Goal: Obtain resource: Download file/media

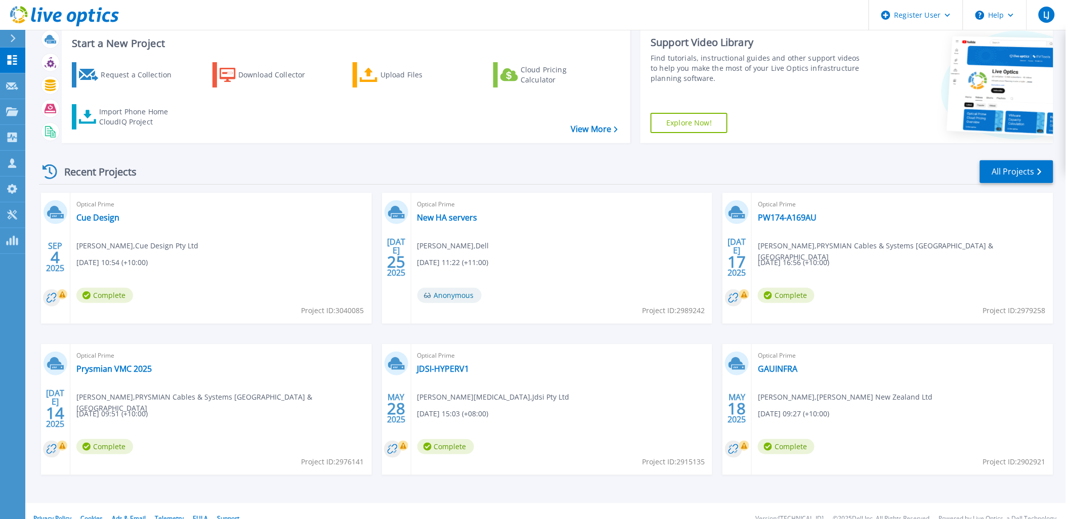
scroll to position [41, 0]
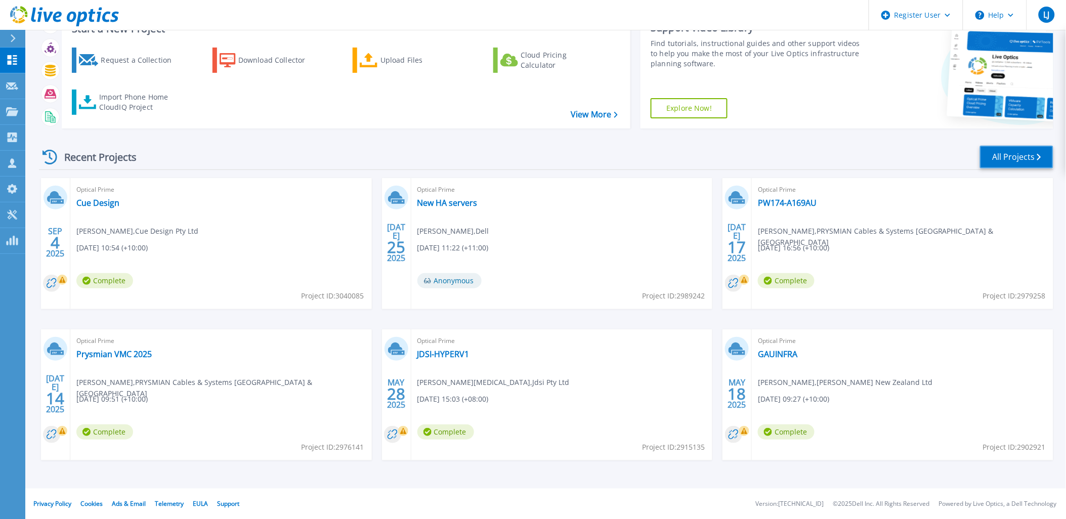
click at [1022, 154] on link "All Projects" at bounding box center [1016, 157] width 73 height 23
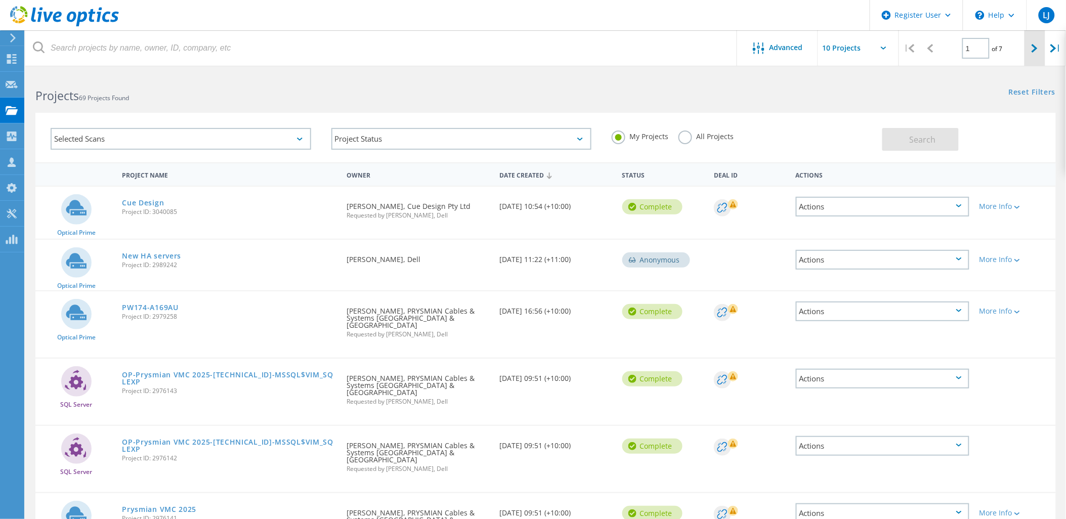
click at [1043, 48] on div at bounding box center [1034, 48] width 21 height 36
type input "2"
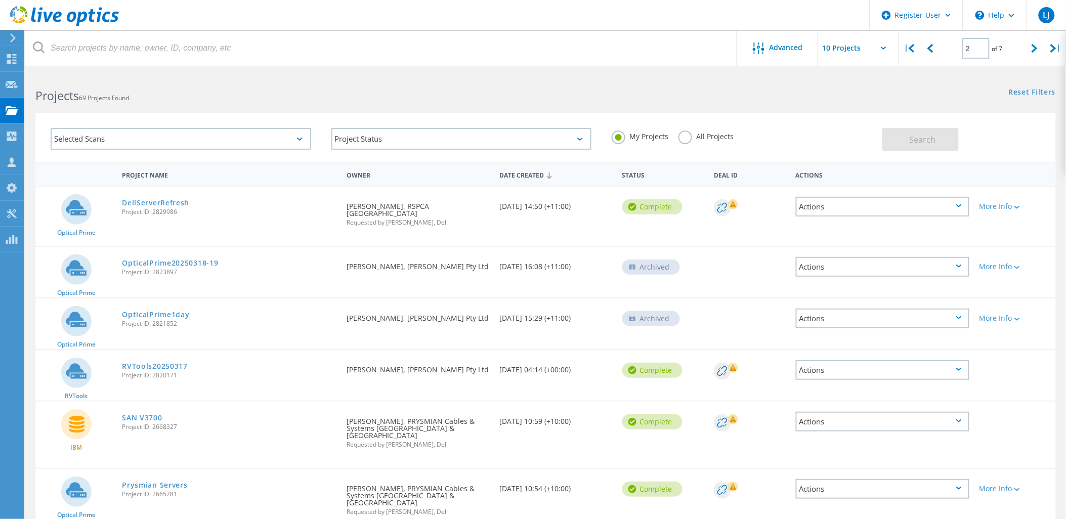
click at [820, 51] on input "text" at bounding box center [868, 47] width 101 height 35
click at [862, 126] on div "Show 40 Projects" at bounding box center [869, 124] width 100 height 17
type input "Show 40 Projects"
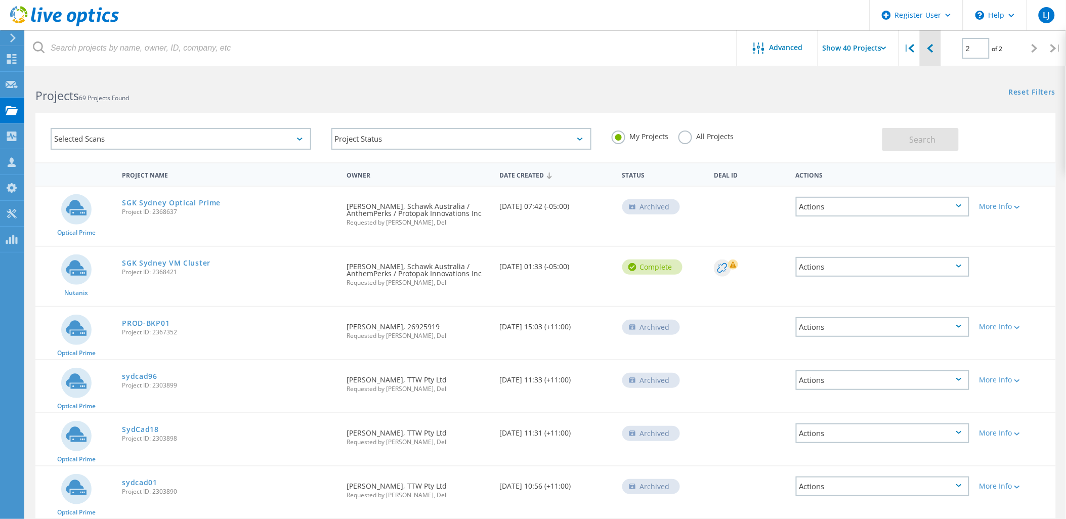
click at [929, 49] on icon at bounding box center [930, 48] width 6 height 9
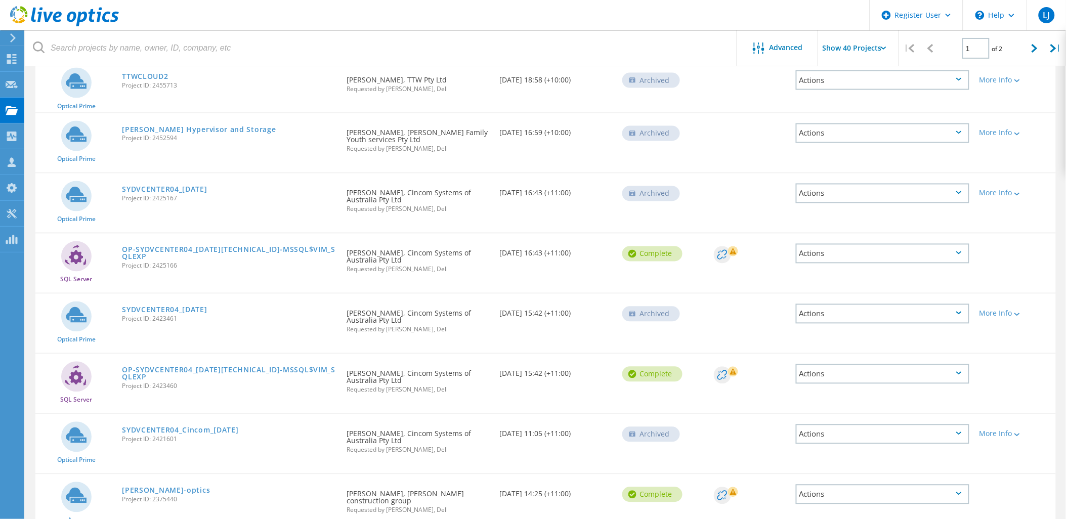
scroll to position [1925, 0]
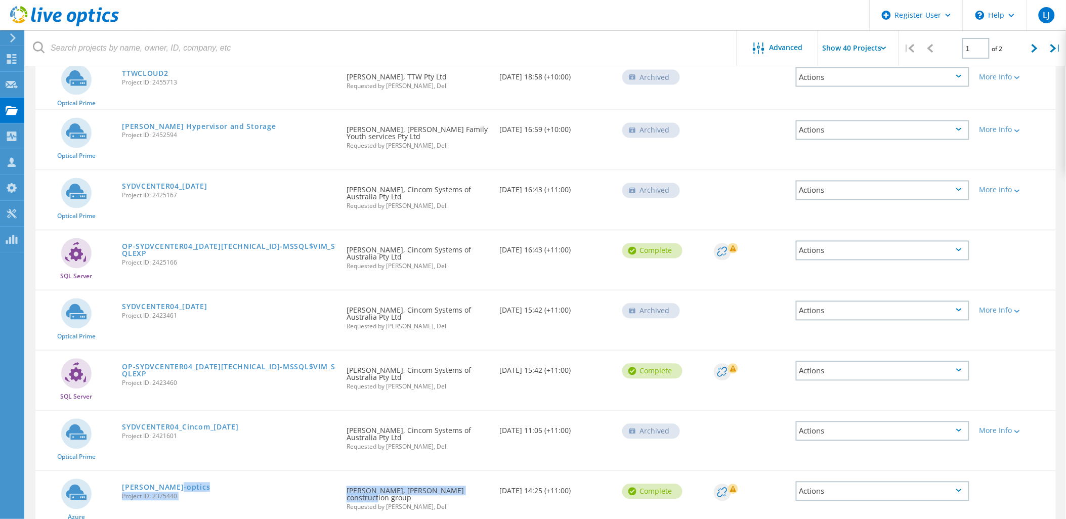
drag, startPoint x: 334, startPoint y: 386, endPoint x: 467, endPoint y: 387, distance: 133.5
click at [467, 471] on div "[PERSON_NAME]-optics Project ID: 2375440 Requested By [PERSON_NAME], [PERSON_NA…" at bounding box center [545, 500] width 1020 height 59
drag, startPoint x: 467, startPoint y: 387, endPoint x: 446, endPoint y: 402, distance: 25.8
click at [446, 471] on div "Requested By [PERSON_NAME], [PERSON_NAME] construction group Requested by [PERS…" at bounding box center [417, 495] width 153 height 49
drag, startPoint x: 413, startPoint y: 390, endPoint x: 320, endPoint y: 385, distance: 93.2
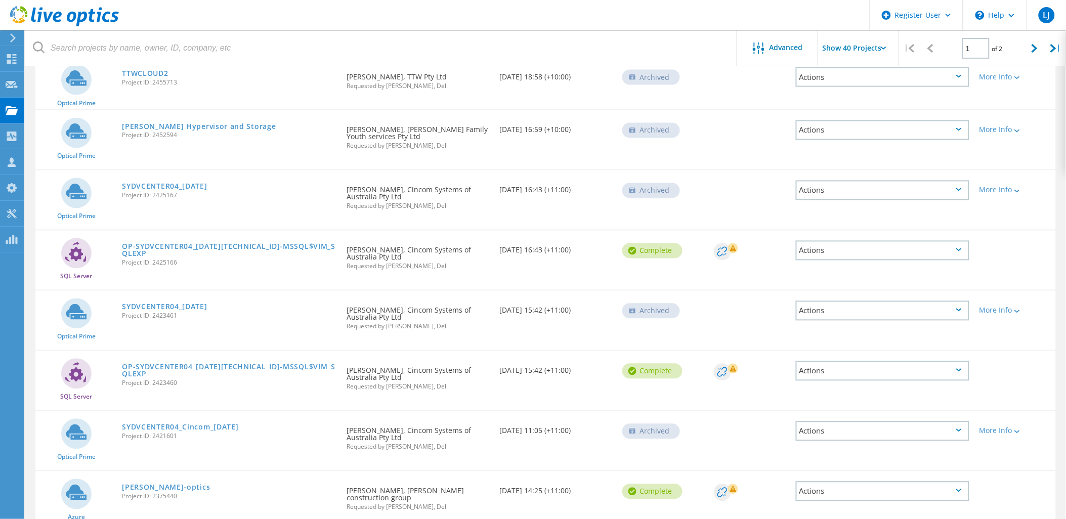
click at [320, 471] on div "[PERSON_NAME]-optics Project ID: 2375440 Requested By [PERSON_NAME], [PERSON_NA…" at bounding box center [545, 500] width 1020 height 59
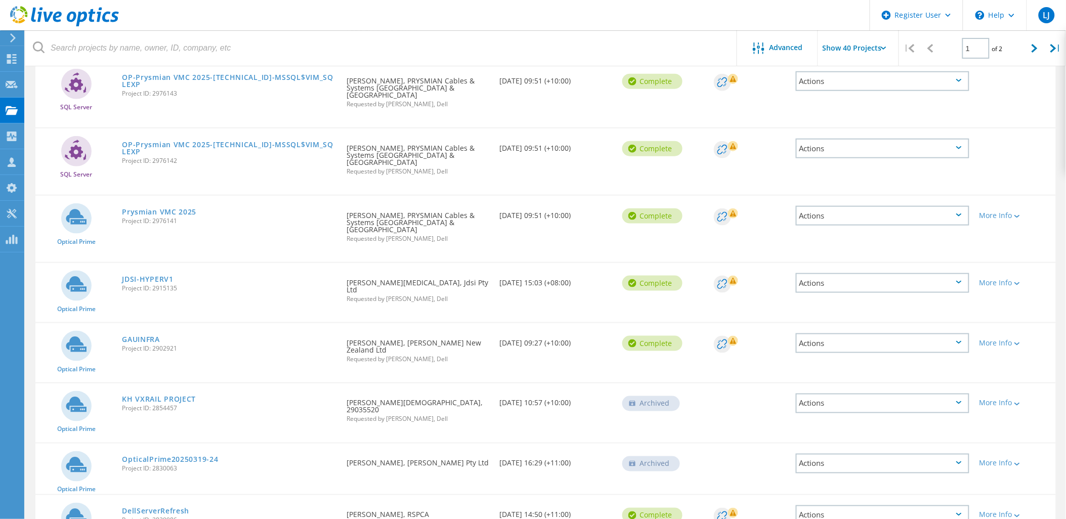
scroll to position [0, 0]
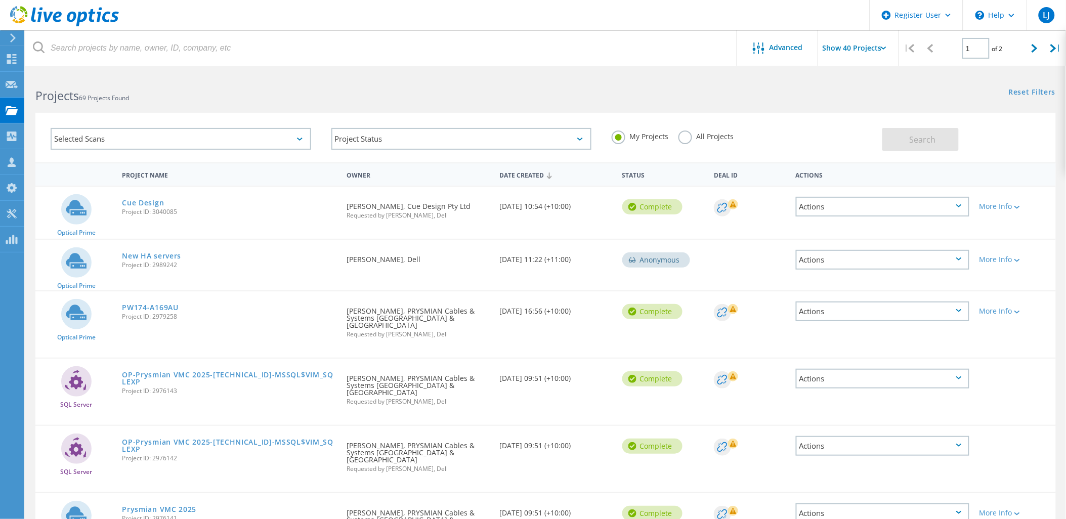
drag, startPoint x: 1029, startPoint y: 53, endPoint x: 1037, endPoint y: 68, distance: 17.0
click at [1030, 53] on div at bounding box center [1034, 48] width 21 height 36
type input "2"
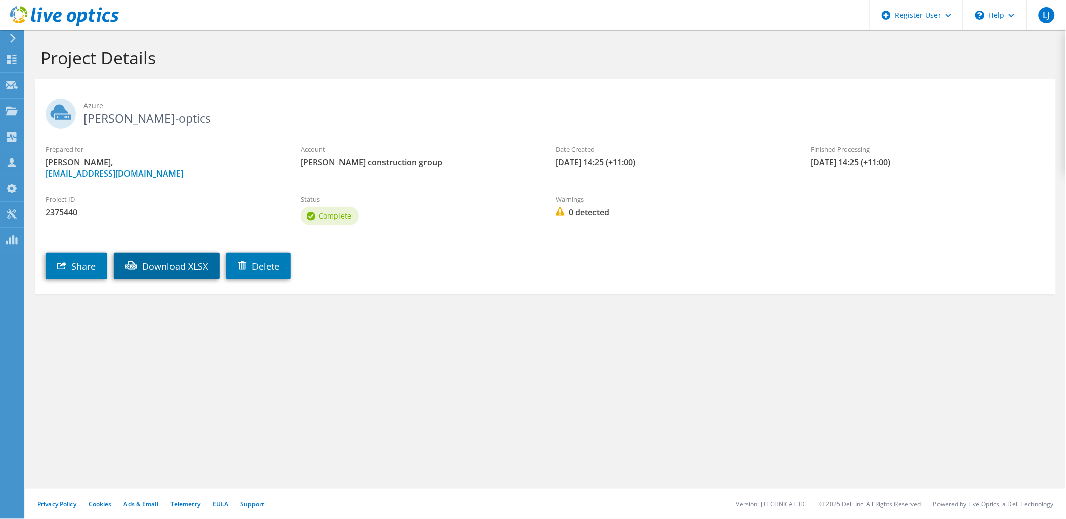
click at [155, 269] on link "Download XLSX" at bounding box center [167, 266] width 106 height 26
